Goal: Find specific page/section: Find specific page/section

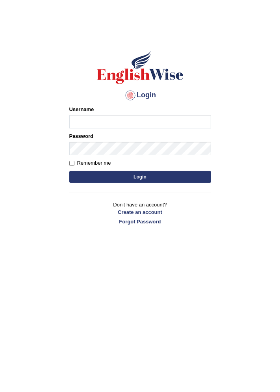
click at [35, 170] on body "Login Please fix the following errors: Username Password Remember me Login Don'…" at bounding box center [140, 210] width 280 height 392
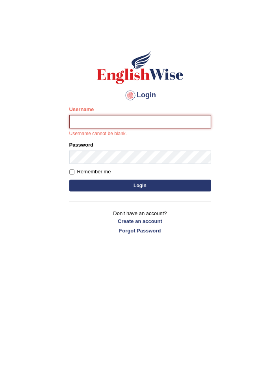
click at [81, 124] on input "Username" at bounding box center [140, 121] width 142 height 13
type input "zafarpg3200973"
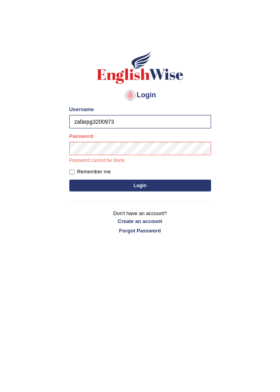
click at [104, 186] on button "Login" at bounding box center [140, 186] width 142 height 12
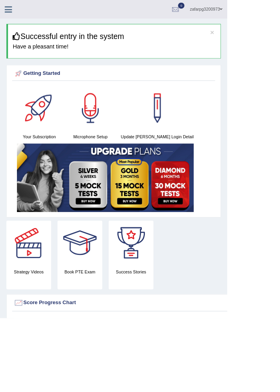
click at [11, 11] on icon at bounding box center [10, 11] width 9 height 10
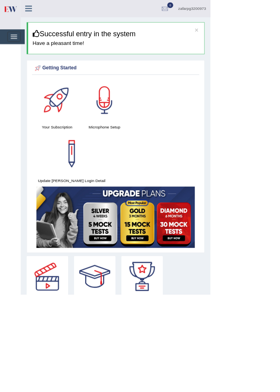
click at [39, 13] on icon at bounding box center [38, 11] width 9 height 10
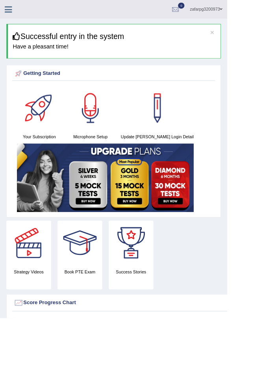
click at [6, 9] on icon at bounding box center [10, 11] width 9 height 10
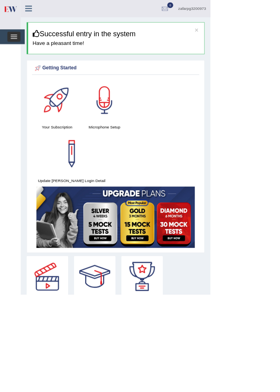
click at [16, 51] on span "button" at bounding box center [18, 51] width 9 height 1
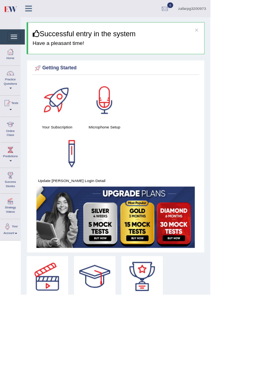
click at [14, 117] on span at bounding box center [14, 118] width 3 height 2
click at [14, 113] on div at bounding box center [140, 196] width 280 height 392
click at [11, 170] on div at bounding box center [14, 166] width 12 height 12
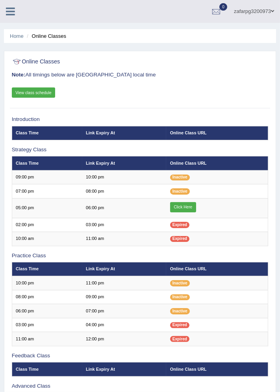
click at [184, 206] on link "Click Here" at bounding box center [183, 207] width 26 height 10
